Goal: Navigation & Orientation: Find specific page/section

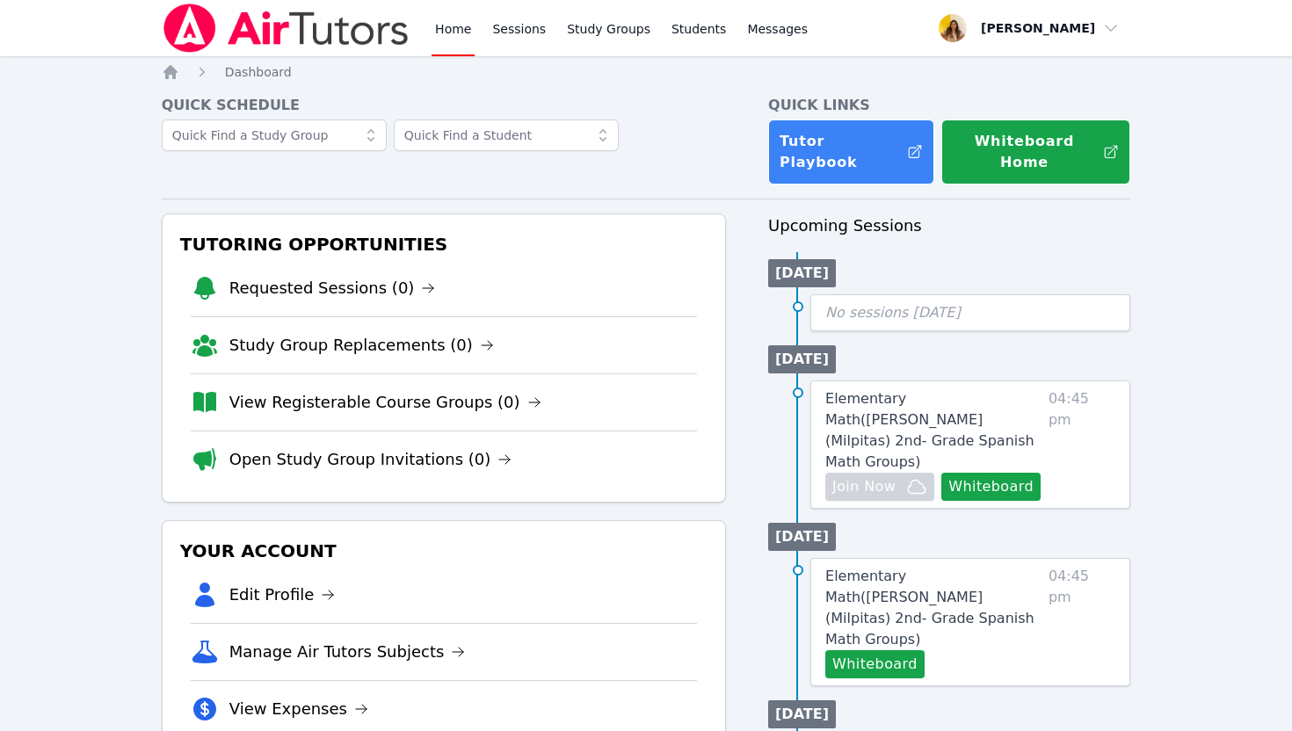
click at [456, 29] on link "Home" at bounding box center [452, 28] width 43 height 56
click at [353, 45] on img at bounding box center [286, 28] width 249 height 49
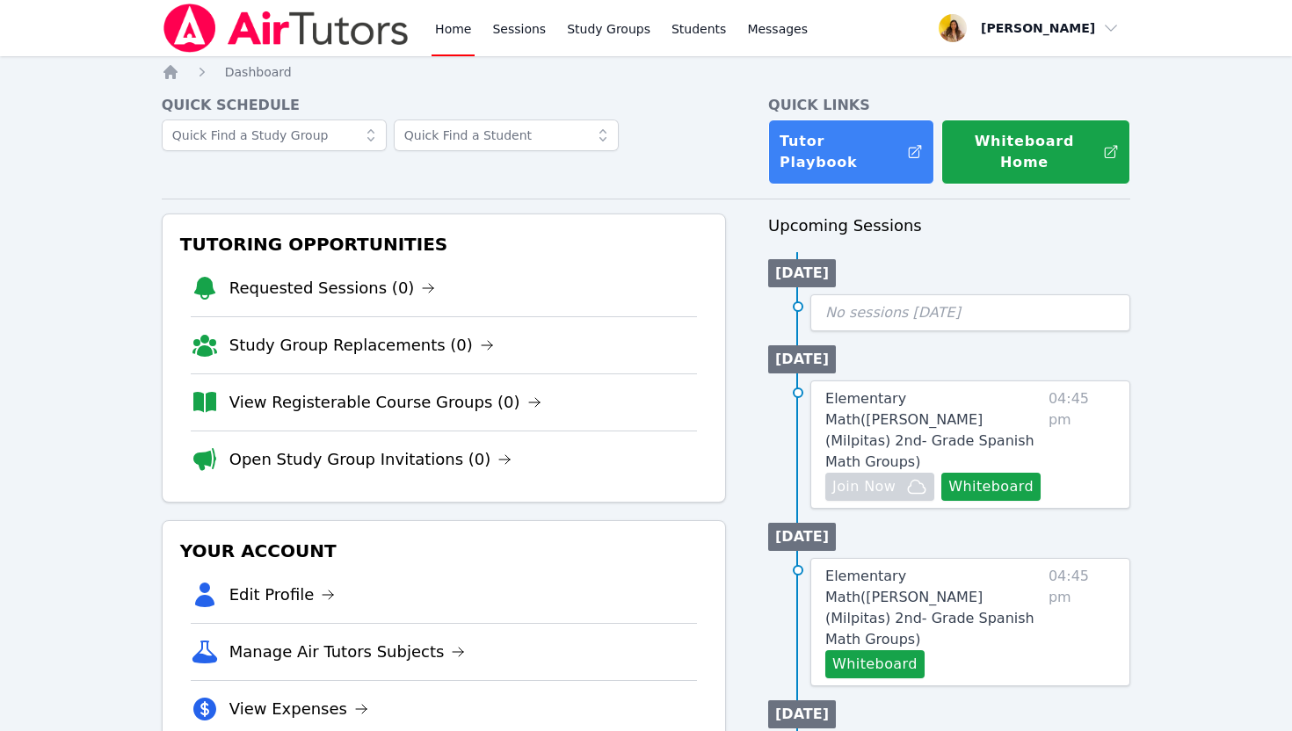
click at [448, 29] on link "Home" at bounding box center [452, 28] width 43 height 56
